Goal: Task Accomplishment & Management: Manage account settings

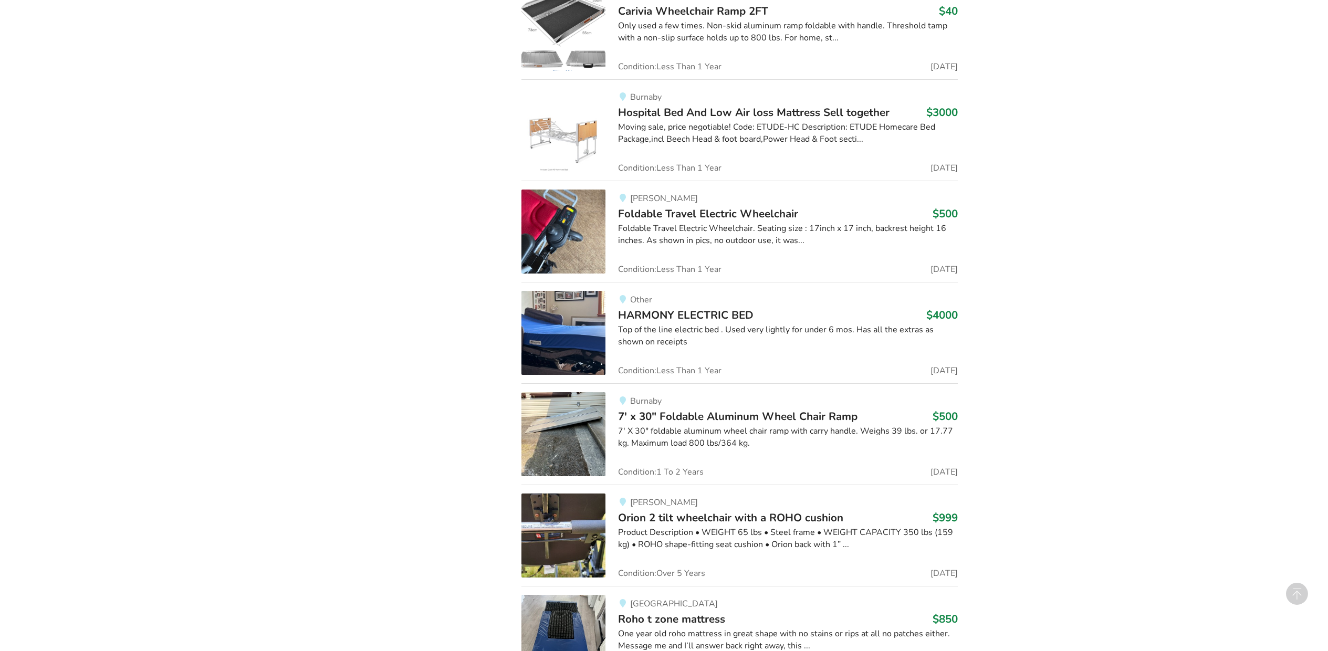
scroll to position [862, 0]
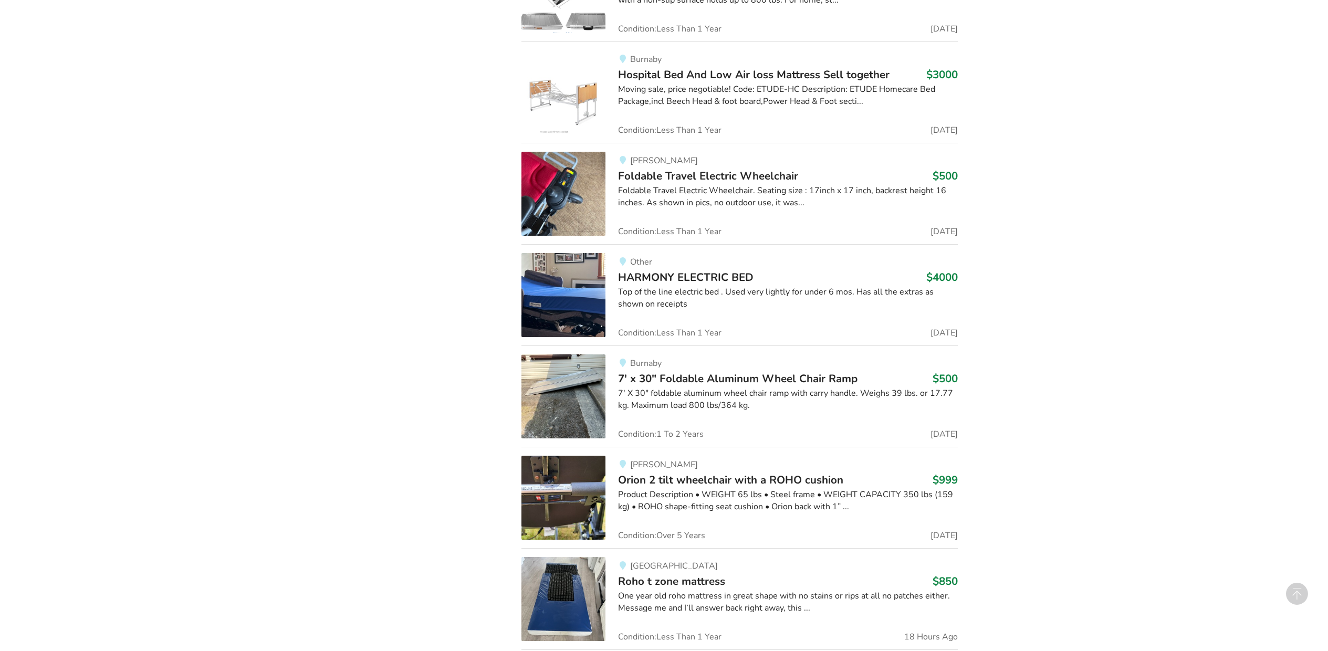
click at [814, 397] on div "7' X 30" foldable aluminum wheel chair ramp with carry handle. Weighs 39 lbs. o…" at bounding box center [788, 400] width 340 height 24
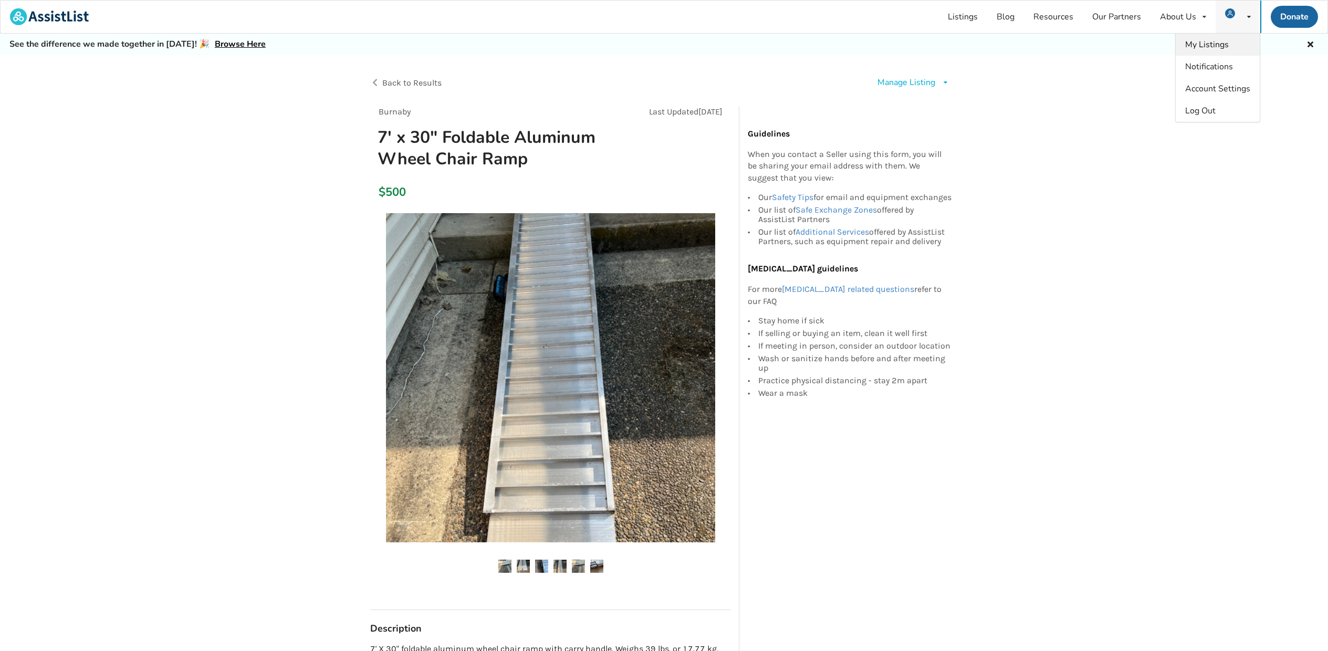
click at [1217, 43] on span "My Listings" at bounding box center [1207, 45] width 44 height 12
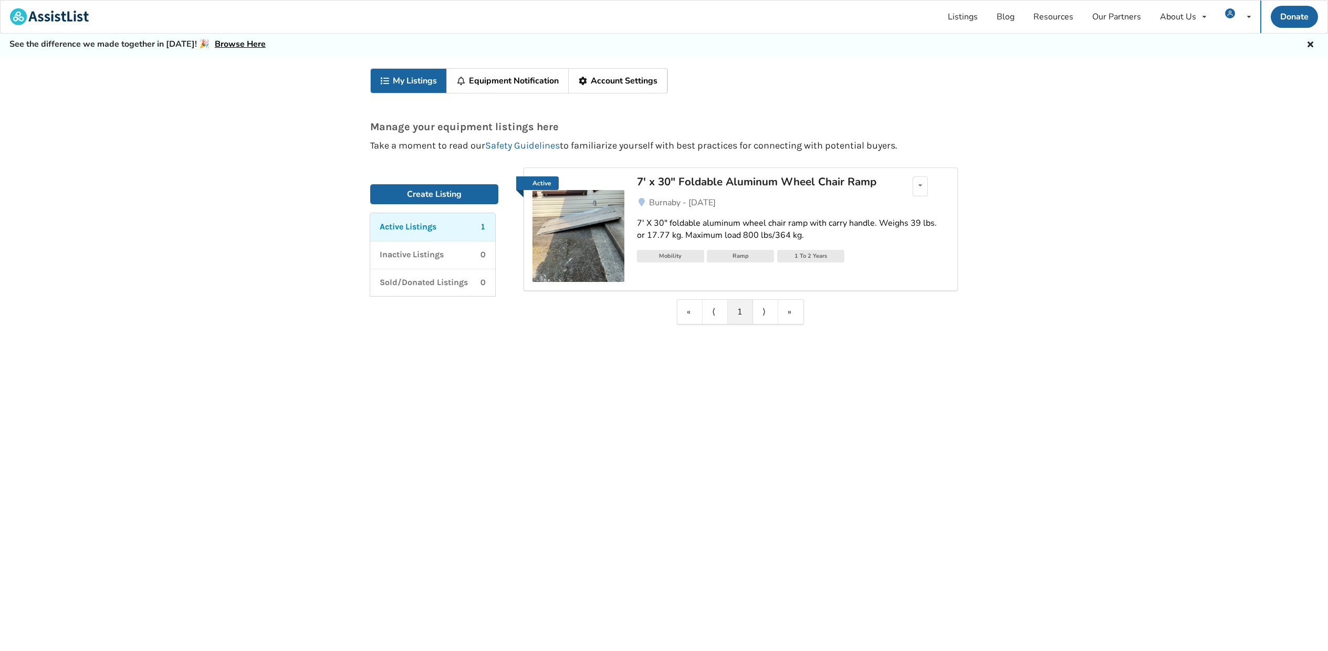
click at [528, 78] on link "Equipment Notification" at bounding box center [508, 81] width 122 height 24
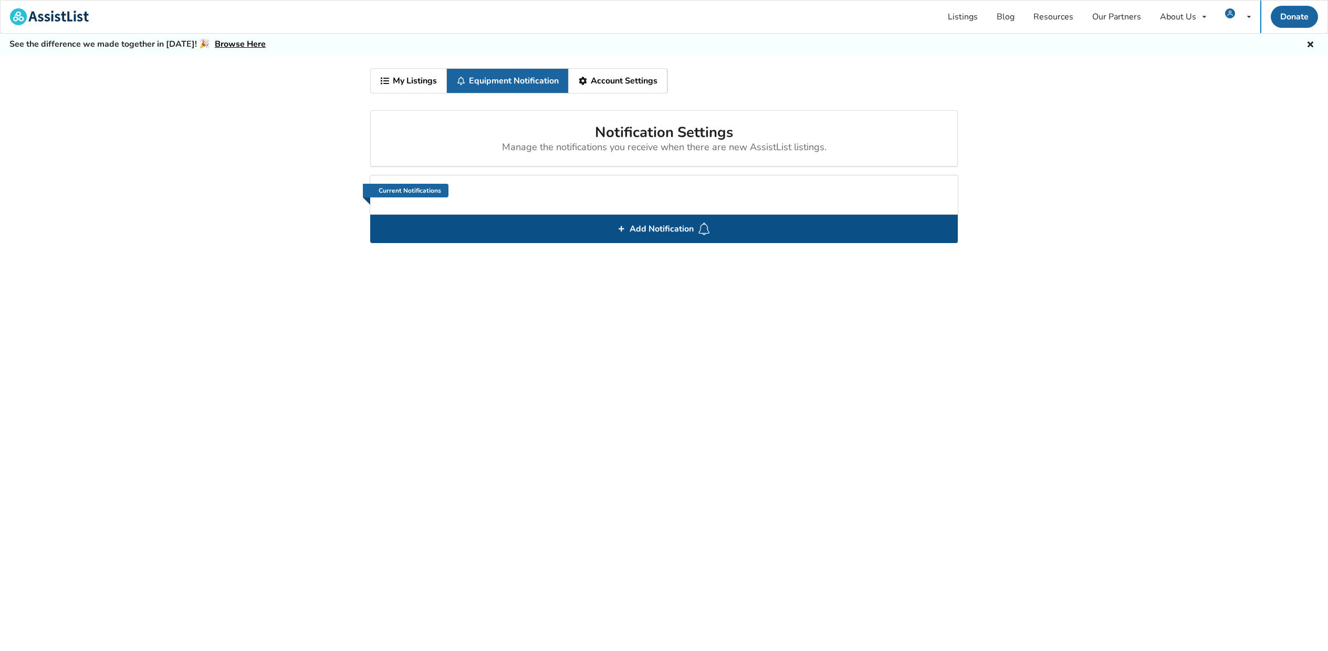
click at [669, 227] on span "Add Notification" at bounding box center [662, 229] width 72 height 17
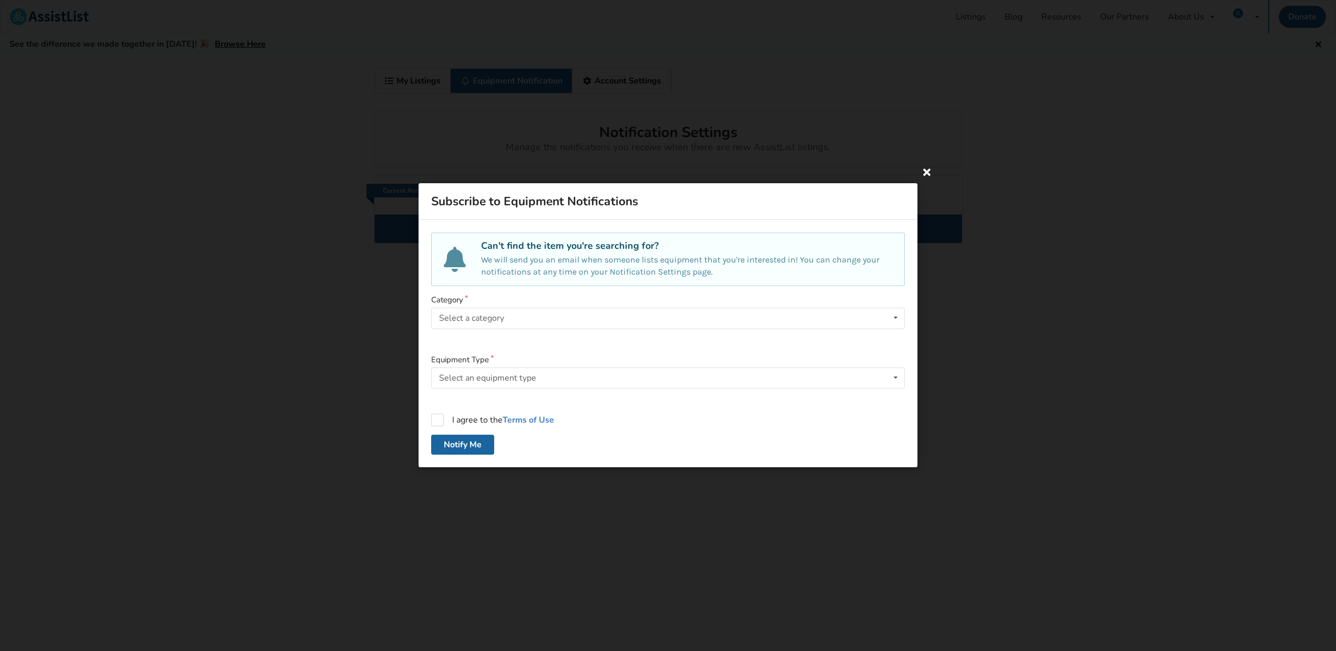
click at [928, 172] on icon at bounding box center [927, 171] width 19 height 19
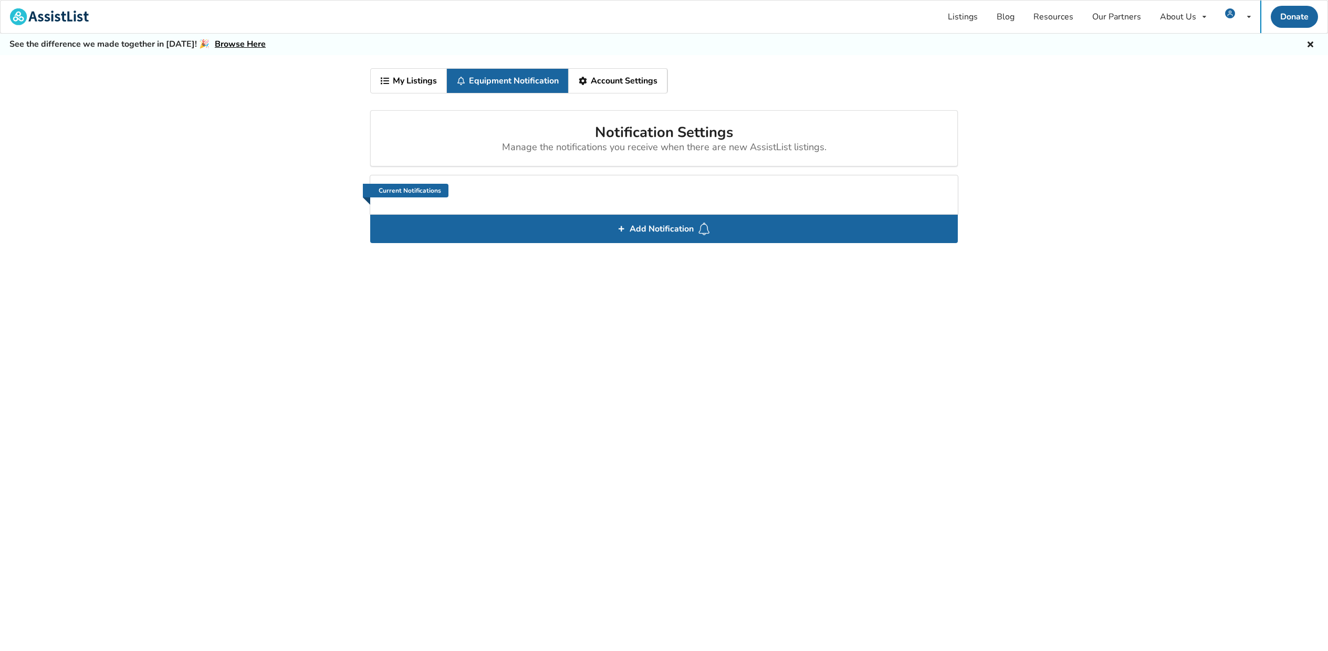
click at [623, 81] on link "Account Settings" at bounding box center [618, 81] width 99 height 24
